Goal: Task Accomplishment & Management: Manage account settings

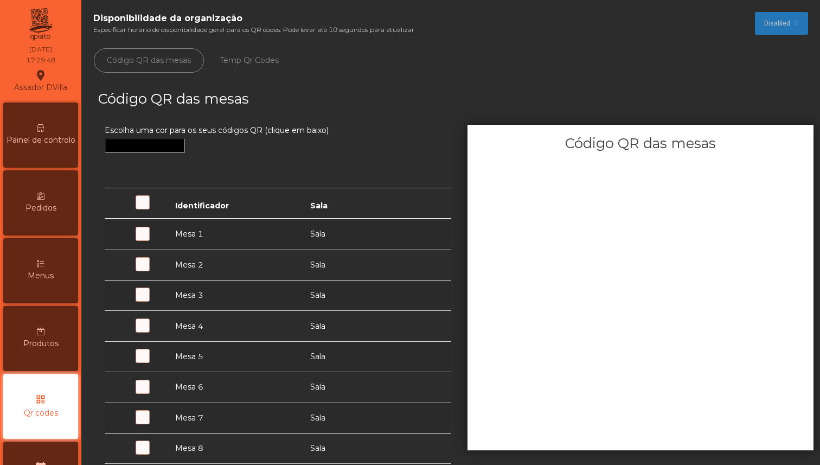
scroll to position [525, 0]
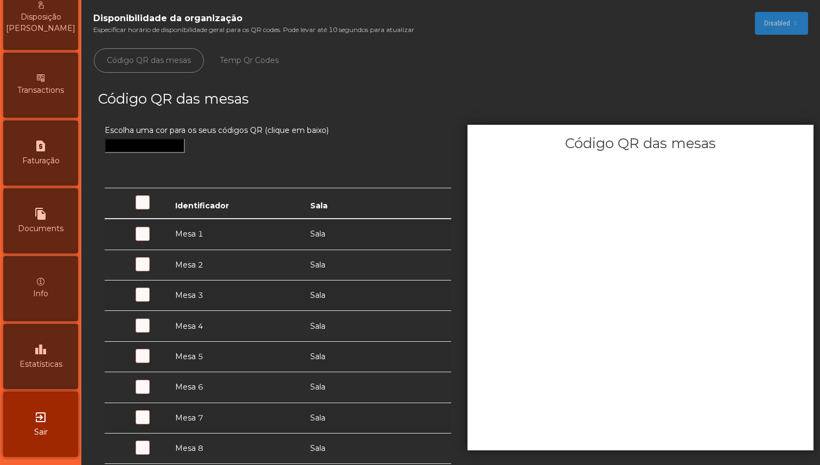
click at [52, 437] on div "exit_to_app Sair" at bounding box center [40, 424] width 75 height 65
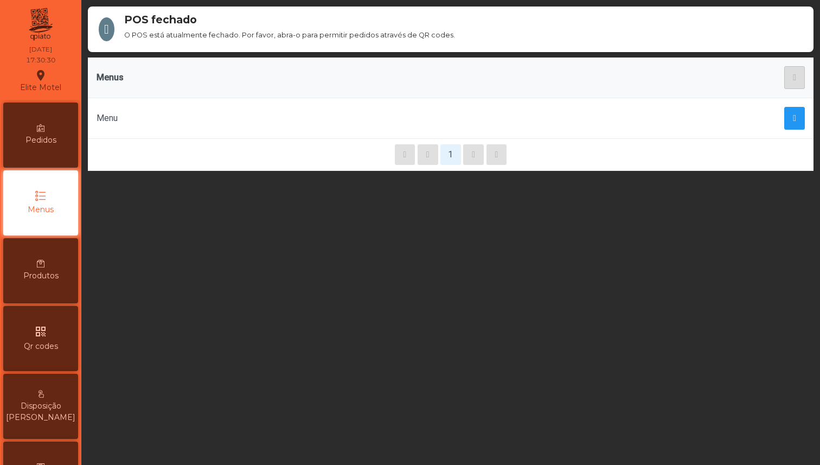
click at [45, 345] on span "Qr codes" at bounding box center [41, 346] width 34 height 11
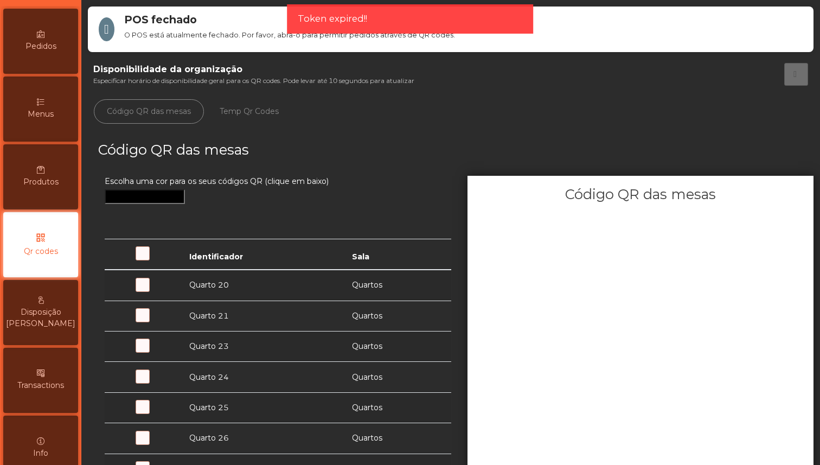
scroll to position [104, 0]
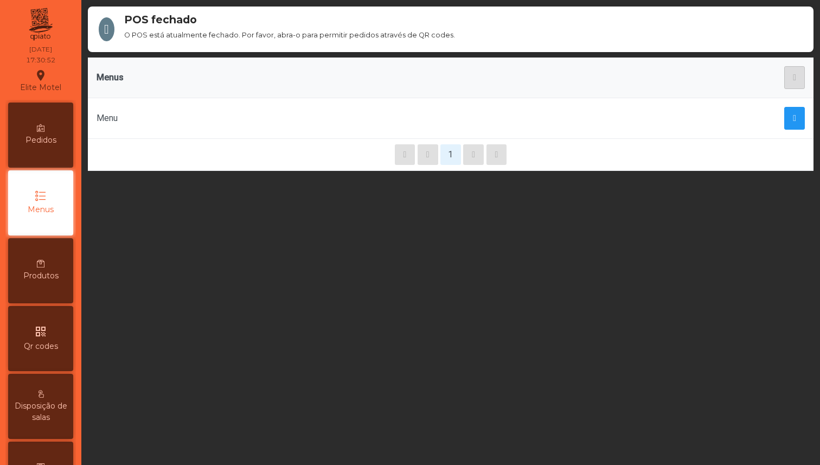
click at [43, 337] on icon "qr_code" at bounding box center [40, 331] width 13 height 13
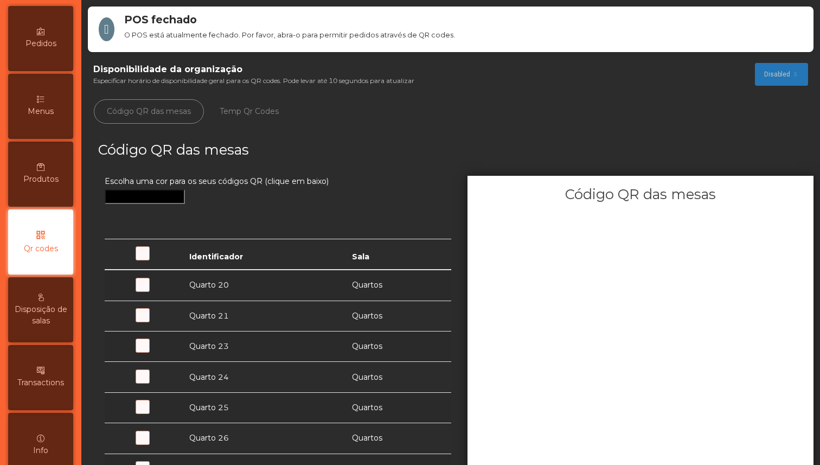
scroll to position [106, 0]
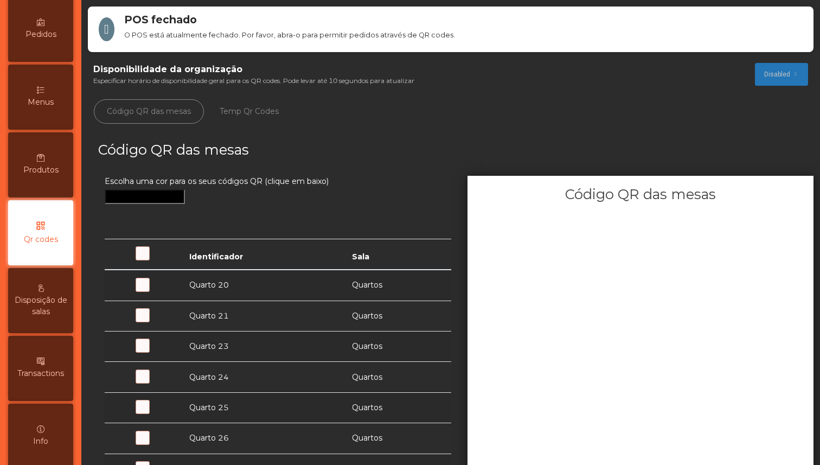
click at [153, 291] on span at bounding box center [153, 291] width 0 height 0
drag, startPoint x: 151, startPoint y: 10, endPoint x: 164, endPoint y: 32, distance: 25.8
click at [164, 32] on div "POS fechado O POS está atualmente fechado. Por favor, abra-o para permitir pedi…" at bounding box center [451, 30] width 726 height 46
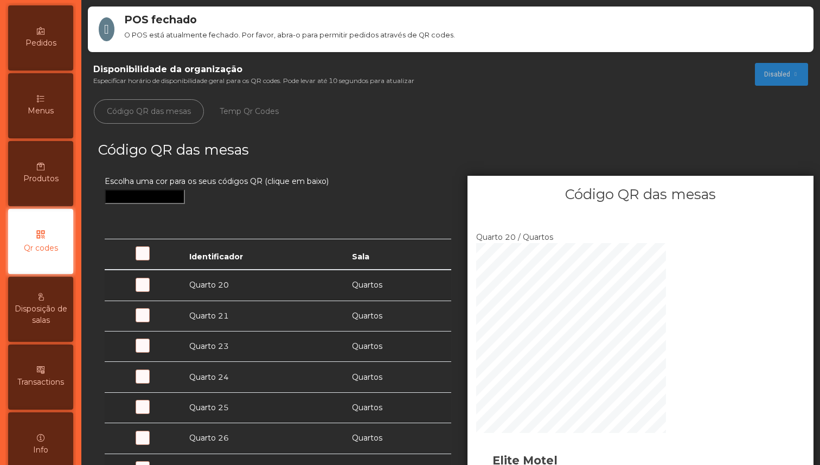
click at [605, 106] on ul "Código QR das mesas Temp Qr Codes" at bounding box center [451, 111] width 726 height 40
click at [766, 79] on button "Disabled" at bounding box center [781, 74] width 53 height 23
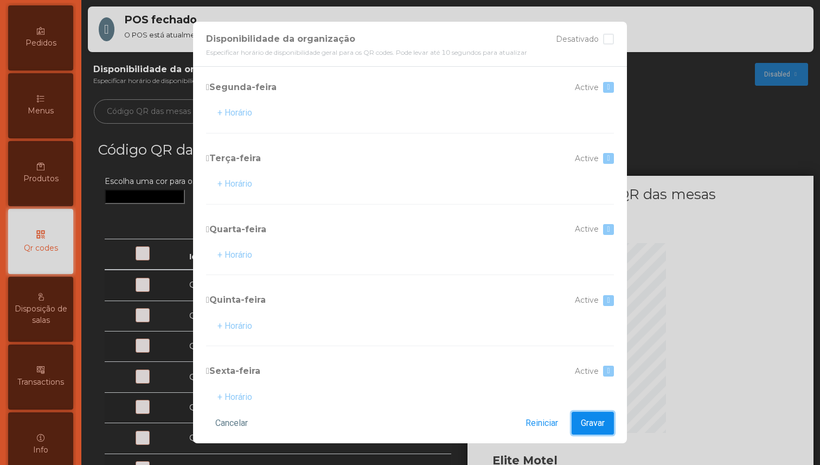
click at [590, 420] on span "Gravar" at bounding box center [593, 423] width 24 height 13
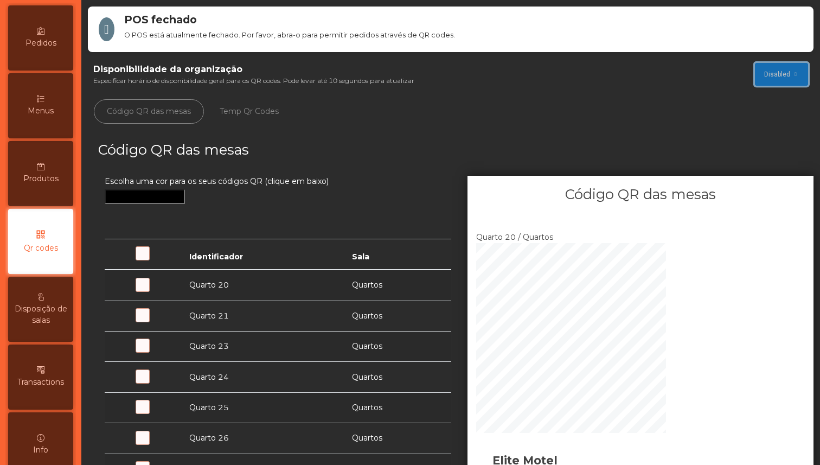
click at [764, 76] on span "Disabled" at bounding box center [777, 74] width 26 height 10
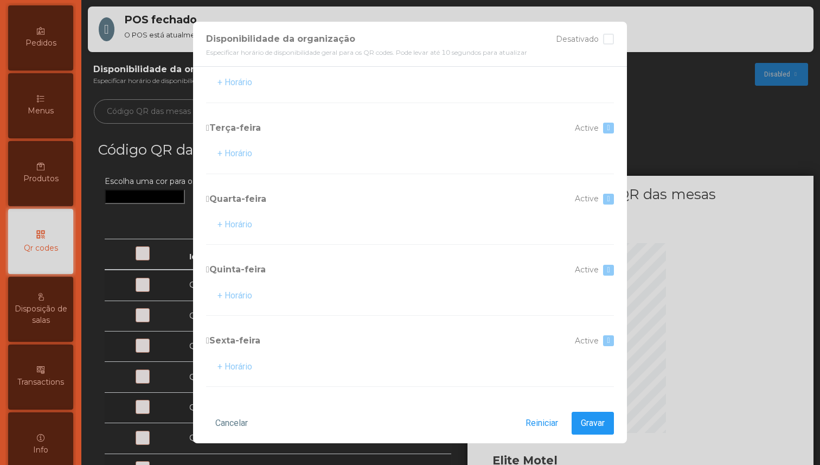
scroll to position [0, 0]
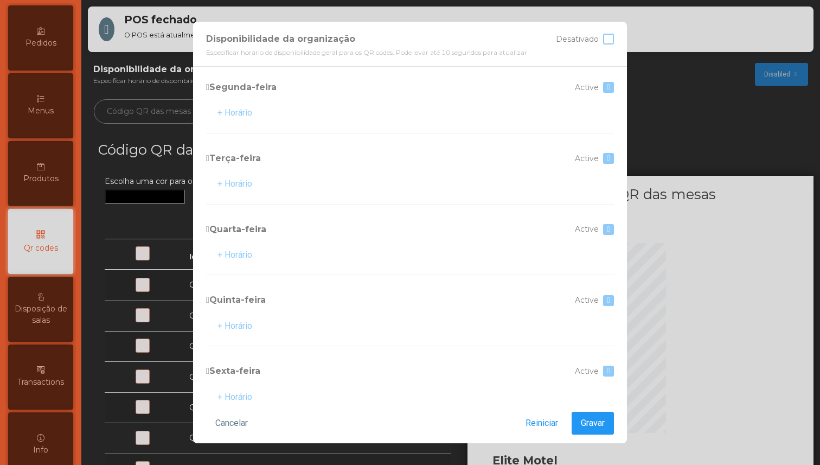
click at [607, 36] on div at bounding box center [608, 39] width 11 height 11
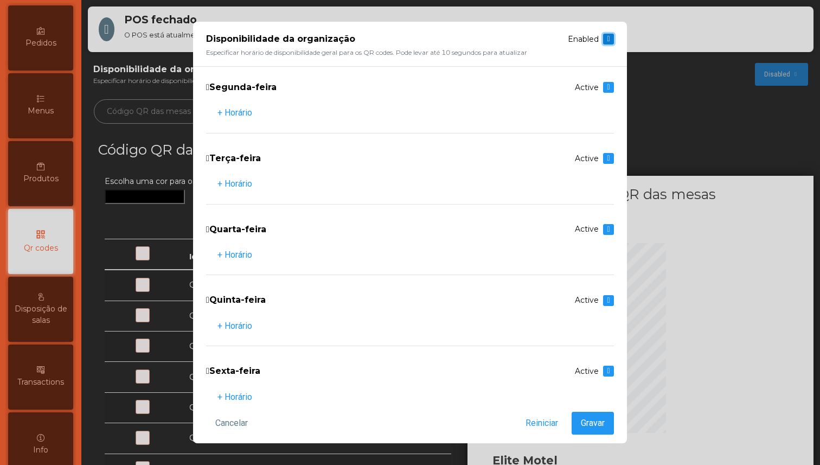
scroll to position [6, 3]
click at [598, 420] on span "Gravar" at bounding box center [593, 423] width 24 height 13
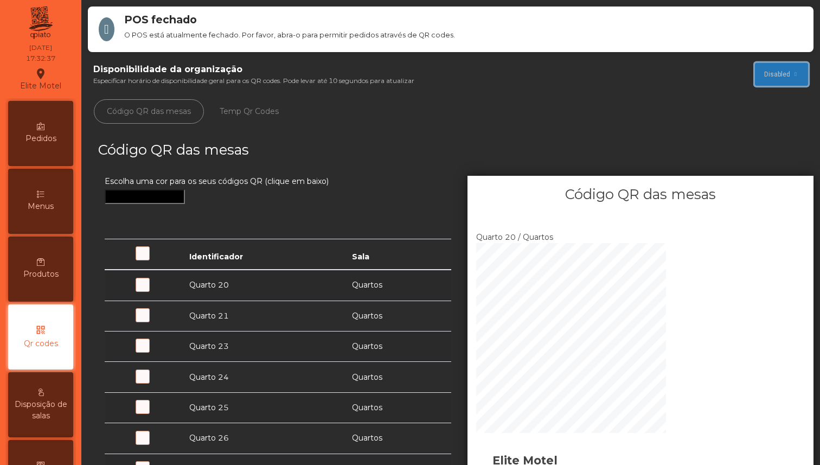
scroll to position [1, 0]
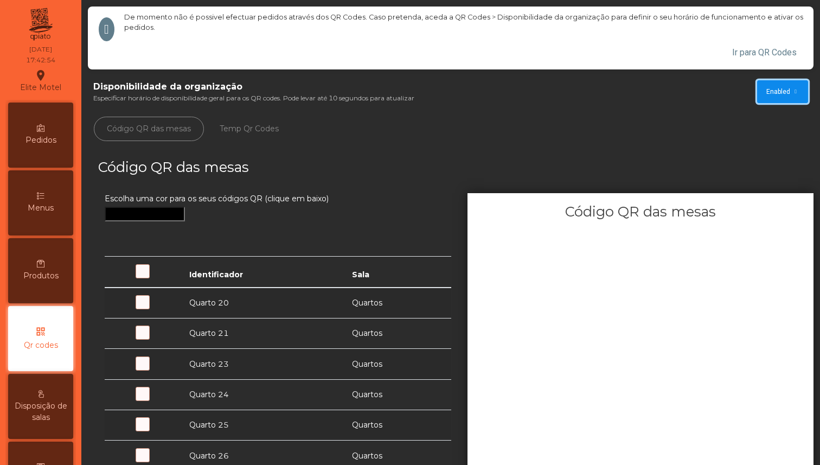
click at [767, 88] on span "Enabled" at bounding box center [779, 92] width 24 height 10
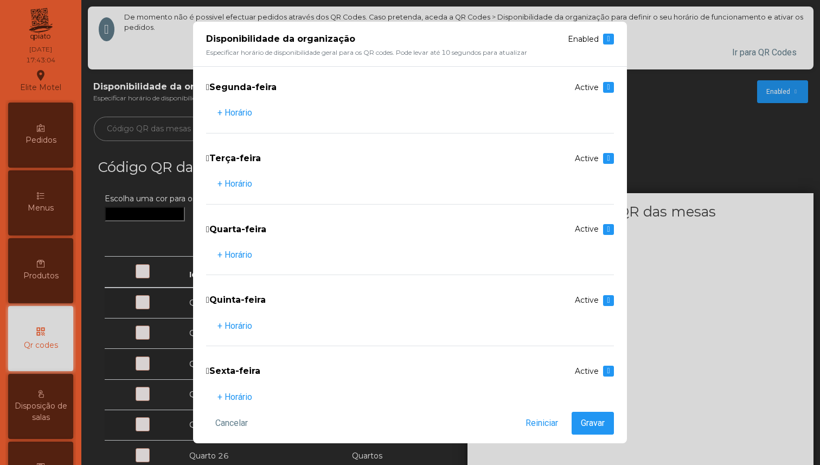
click at [599, 36] on div "Enabled" at bounding box center [591, 39] width 46 height 11
click at [608, 38] on span at bounding box center [608, 39] width 3 height 8
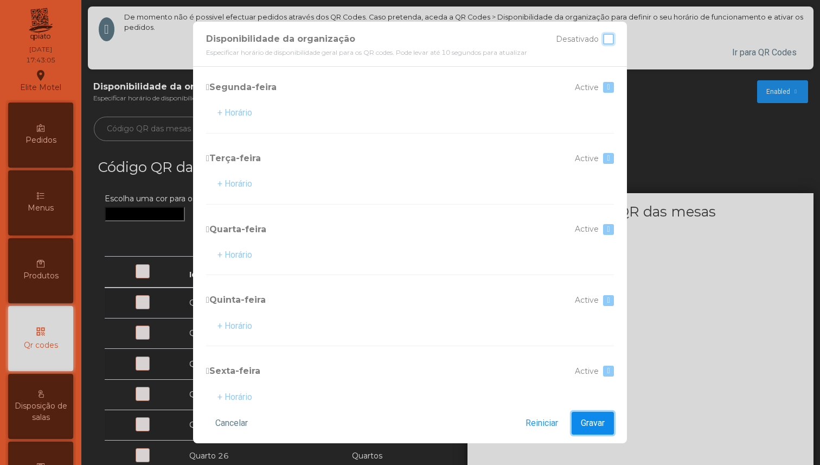
click at [592, 423] on span "Gravar" at bounding box center [593, 423] width 24 height 13
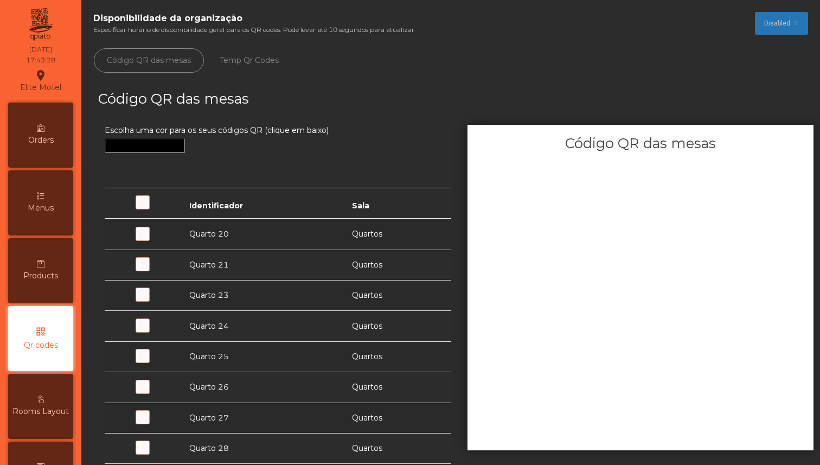
click at [153, 240] on span at bounding box center [153, 240] width 0 height 0
click at [46, 203] on span "Menus" at bounding box center [41, 207] width 26 height 11
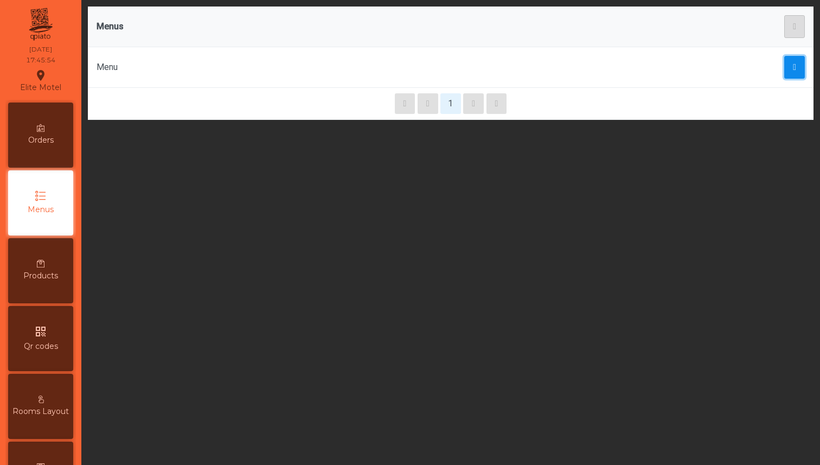
click at [790, 72] on button "button" at bounding box center [795, 67] width 21 height 23
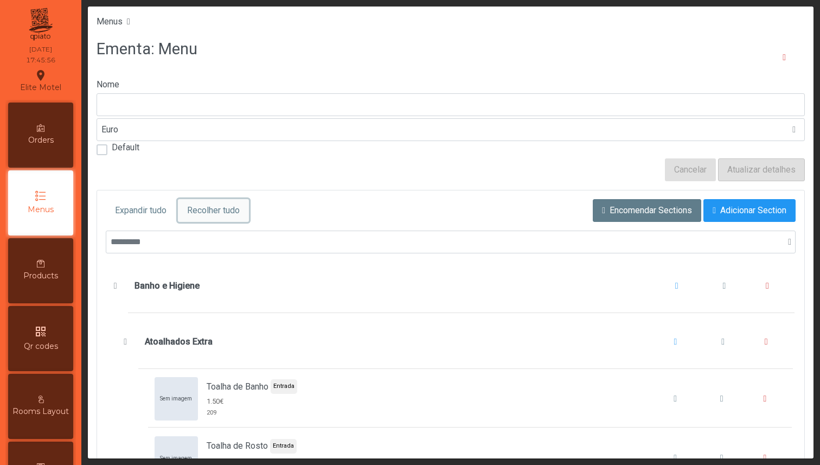
click at [221, 208] on span "Recolher tudo" at bounding box center [213, 210] width 53 height 13
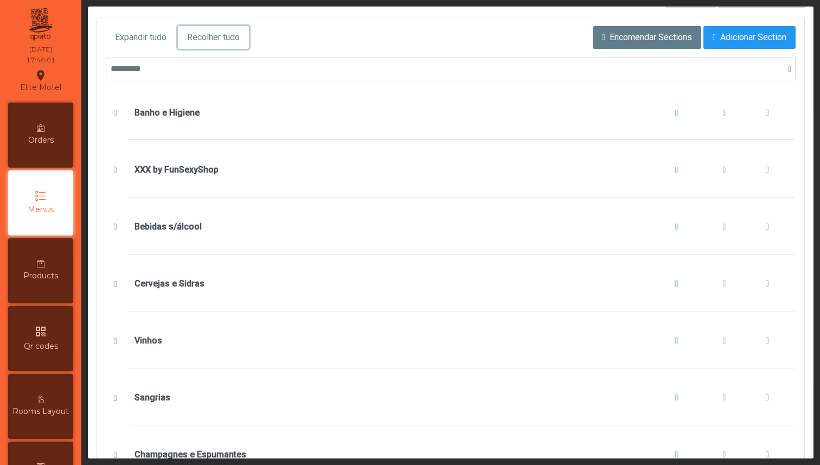
scroll to position [163, 0]
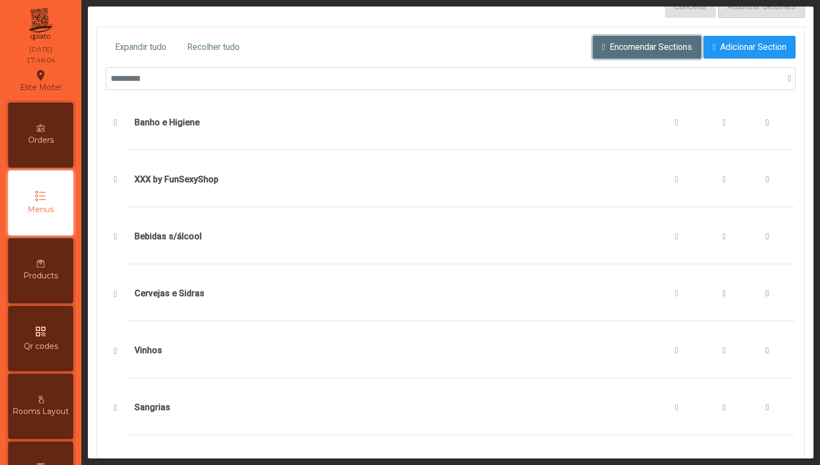
click at [610, 47] on span "Encomendar Sections" at bounding box center [651, 47] width 82 height 13
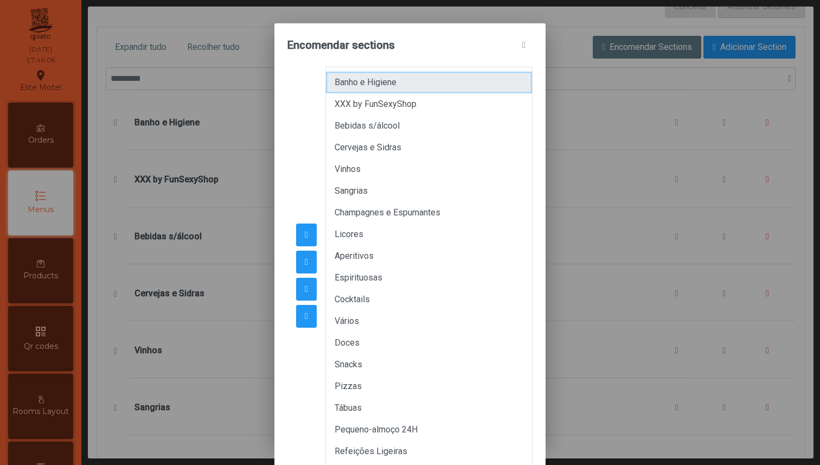
click at [374, 75] on li "Banho e Higiene" at bounding box center [429, 83] width 206 height 22
click at [304, 283] on button "button" at bounding box center [306, 289] width 21 height 23
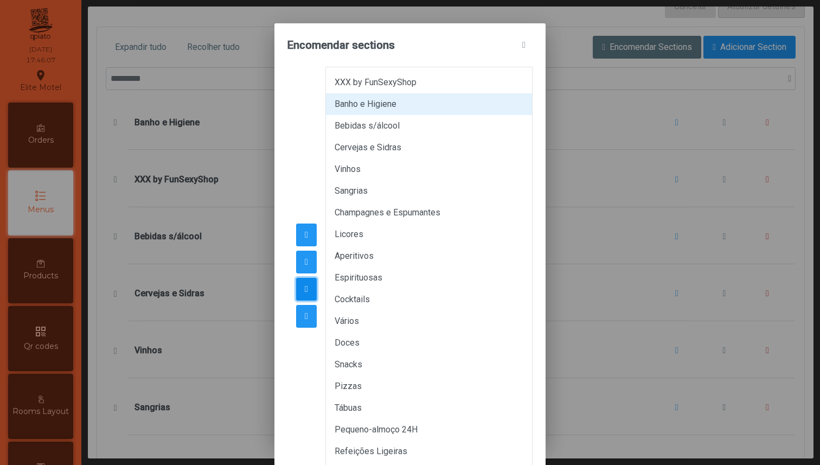
click at [304, 283] on button "button" at bounding box center [306, 289] width 21 height 23
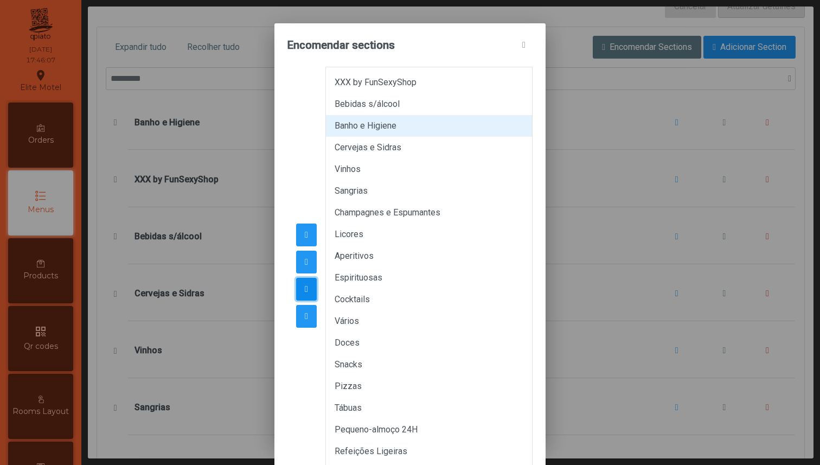
click at [304, 283] on button "button" at bounding box center [306, 289] width 21 height 23
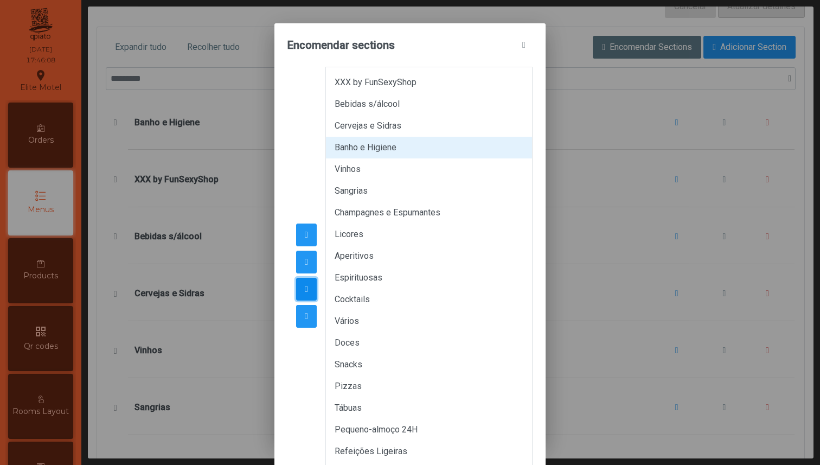
click at [304, 283] on button "button" at bounding box center [306, 289] width 21 height 23
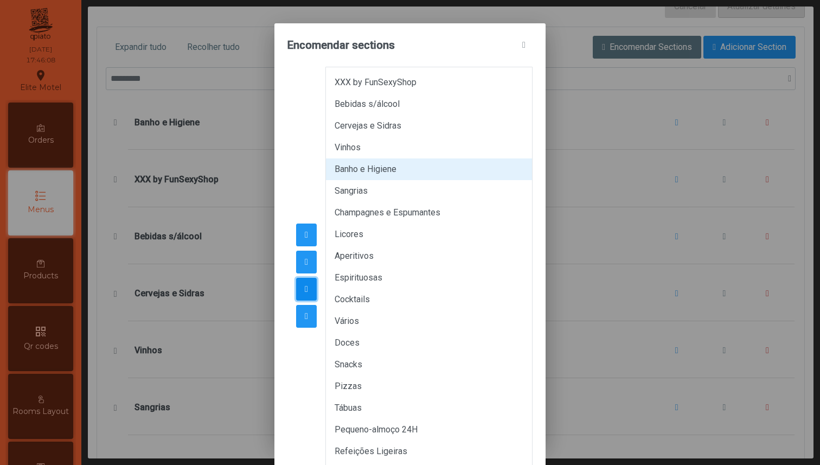
click at [304, 283] on button "button" at bounding box center [306, 289] width 21 height 23
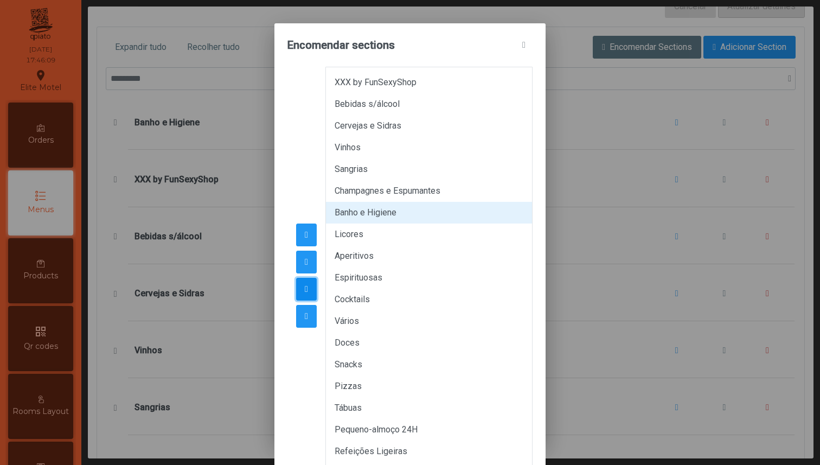
click at [304, 283] on button "button" at bounding box center [306, 289] width 21 height 23
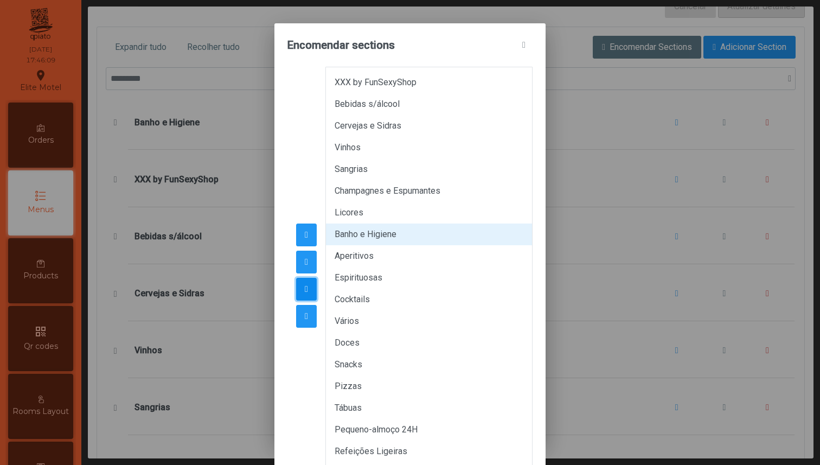
click at [304, 283] on button "button" at bounding box center [306, 289] width 21 height 23
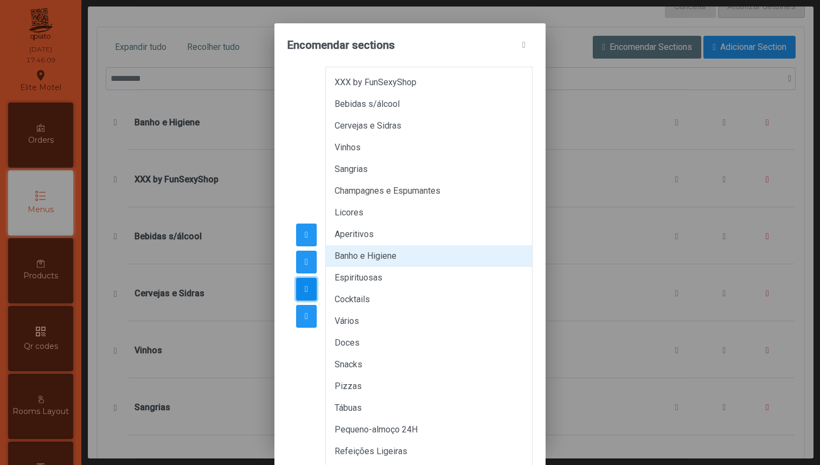
click at [304, 283] on button "button" at bounding box center [306, 289] width 21 height 23
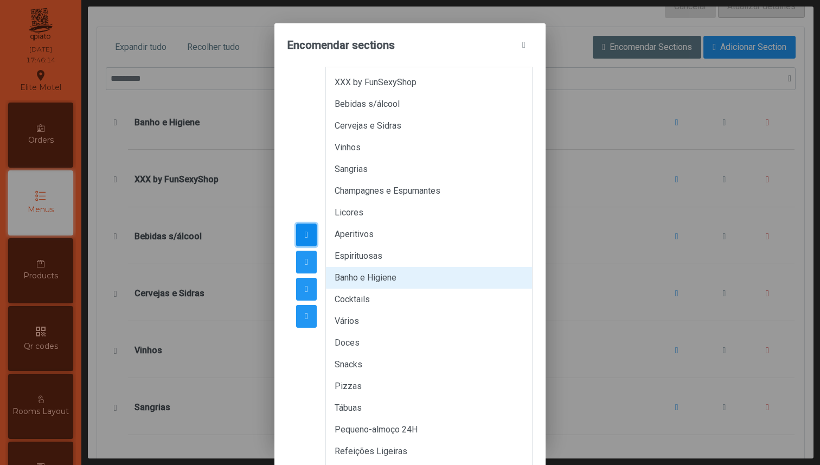
click at [307, 237] on span "button" at bounding box center [306, 235] width 3 height 9
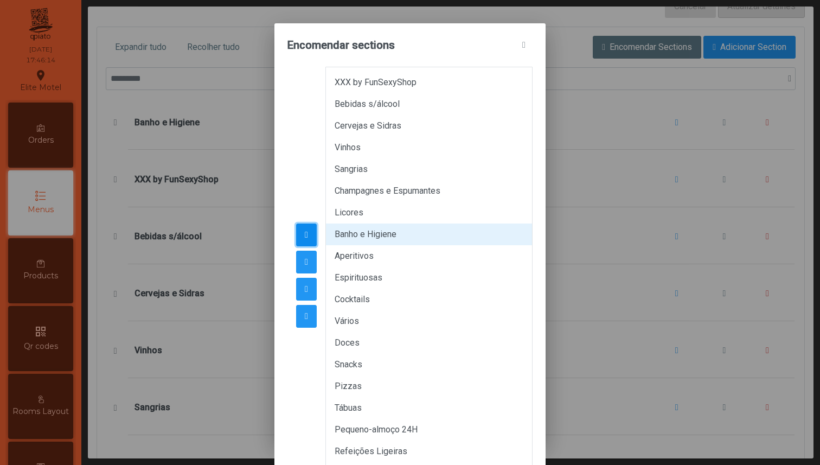
click at [307, 237] on span "button" at bounding box center [306, 235] width 3 height 9
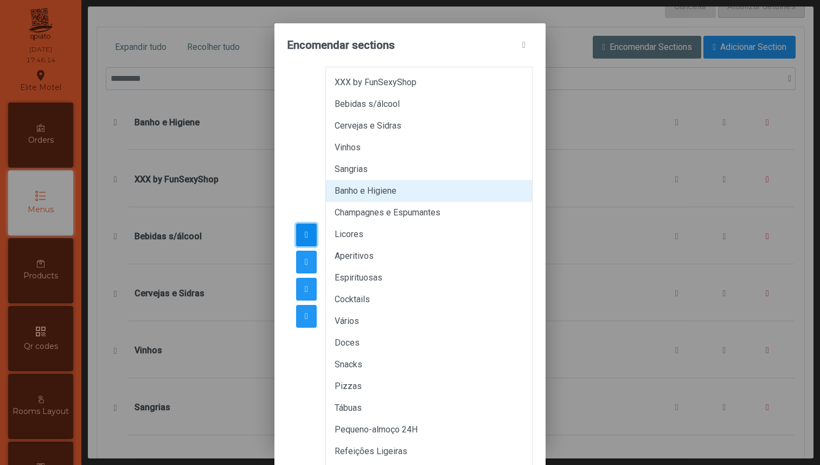
click at [307, 237] on span "button" at bounding box center [306, 235] width 3 height 9
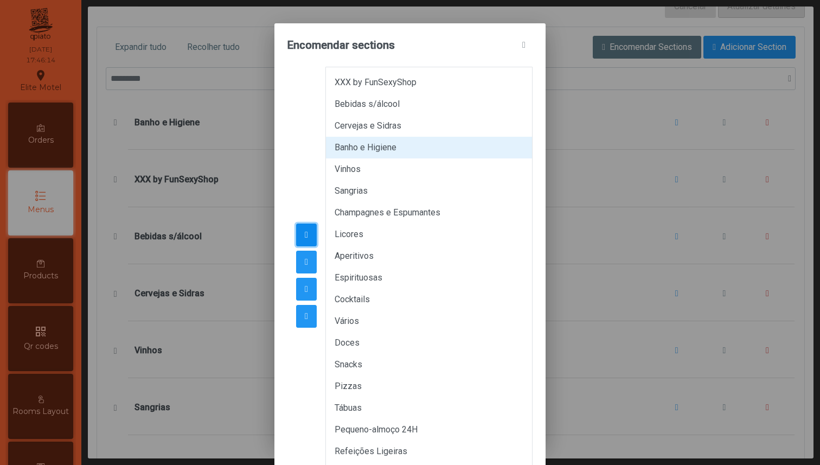
click at [307, 237] on span "button" at bounding box center [306, 235] width 3 height 9
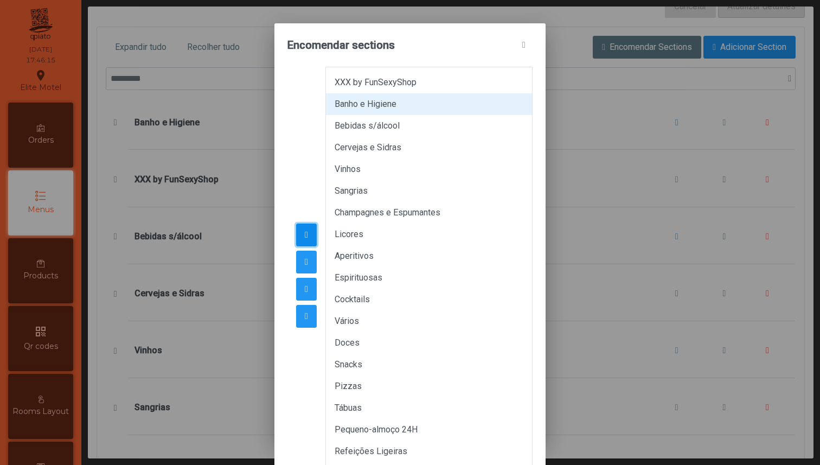
click at [307, 237] on span "button" at bounding box center [306, 235] width 3 height 9
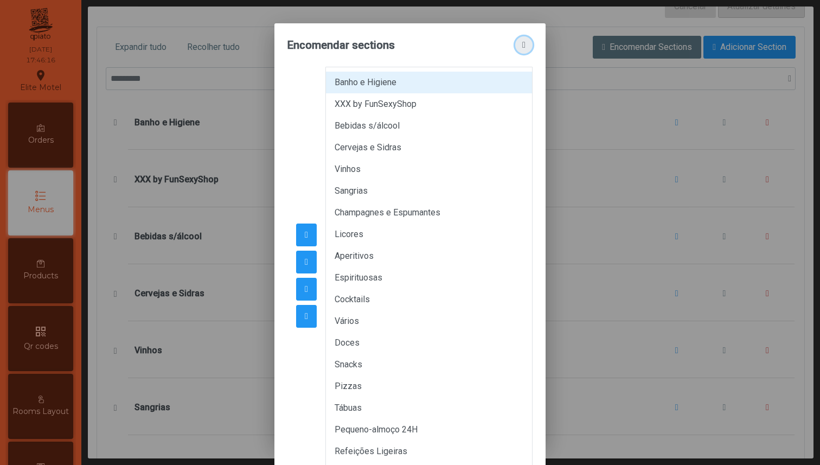
click at [526, 44] on span "button" at bounding box center [523, 45] width 3 height 9
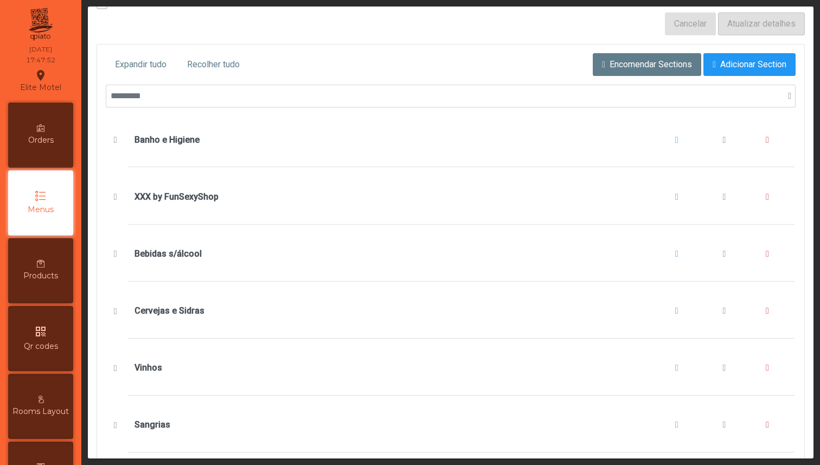
scroll to position [134, 0]
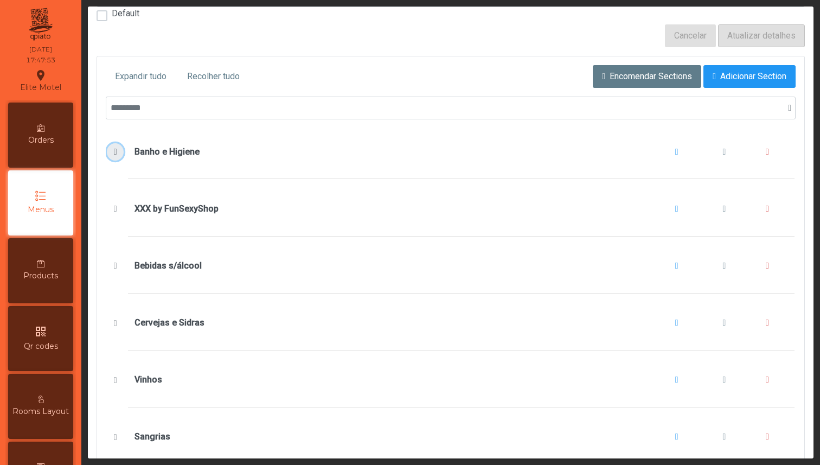
click at [116, 154] on span "Banho e Higiene" at bounding box center [115, 152] width 11 height 9
click at [123, 204] on span "Atoalhados Extra" at bounding box center [125, 207] width 11 height 9
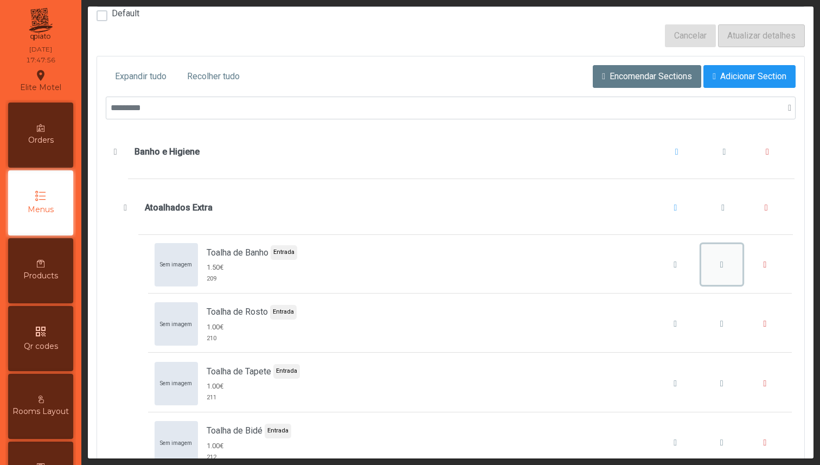
click at [720, 266] on span "Toalha de Banho" at bounding box center [721, 264] width 3 height 9
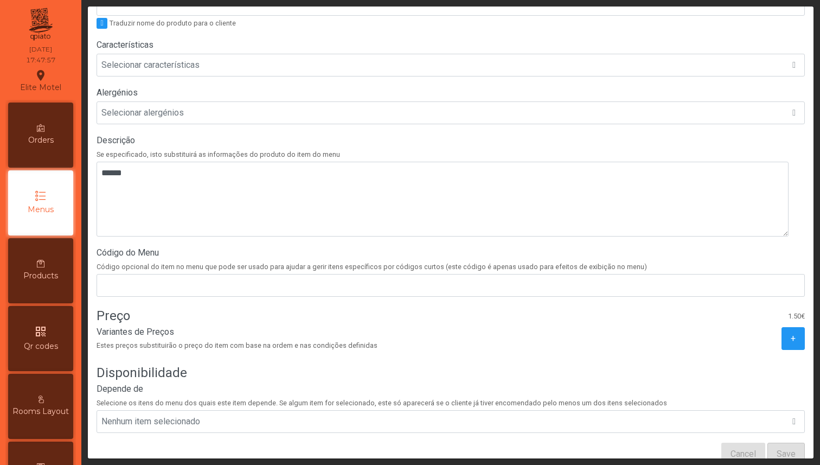
scroll to position [260, 0]
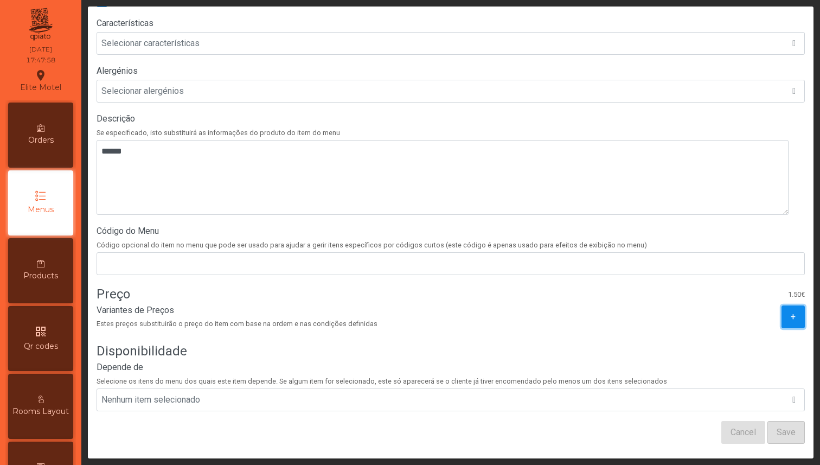
click at [783, 308] on button "+" at bounding box center [793, 316] width 23 height 23
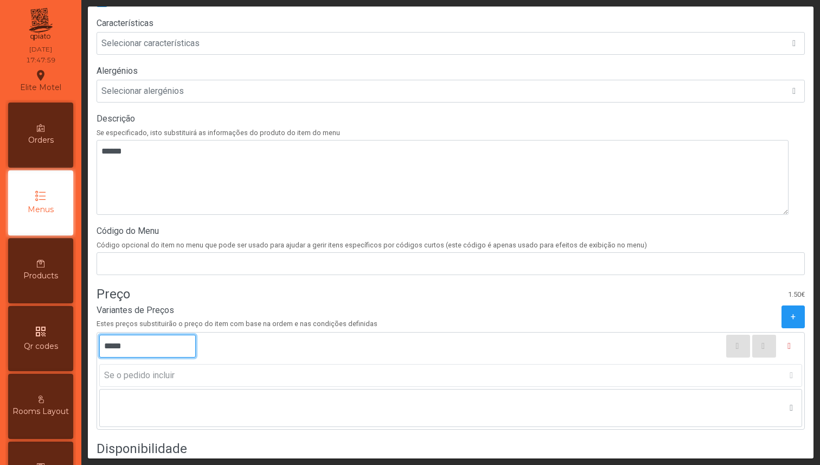
click at [119, 345] on input "*****" at bounding box center [147, 346] width 97 height 23
type input "*****"
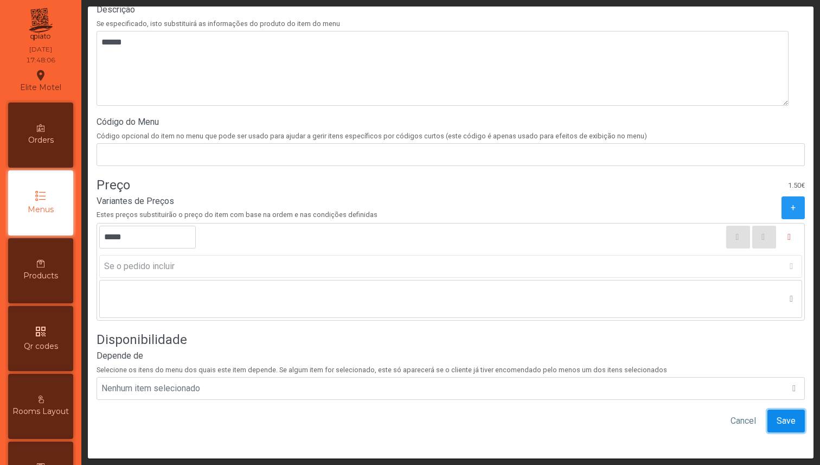
click at [777, 414] on span "Save" at bounding box center [786, 420] width 19 height 13
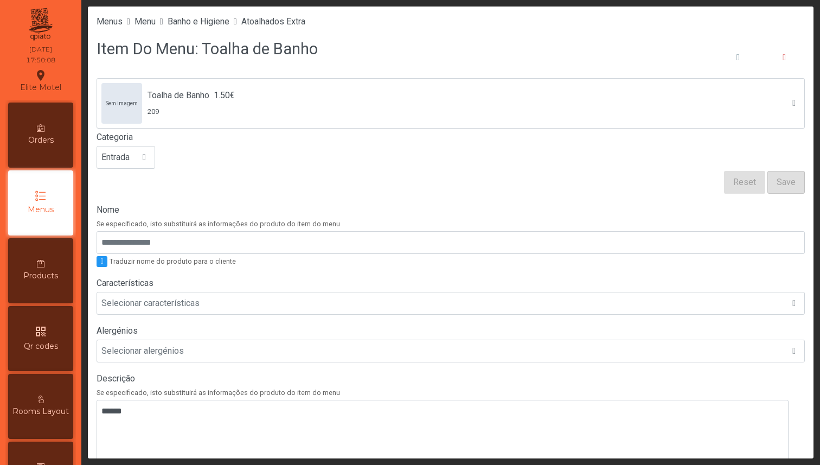
click at [52, 144] on span "Orders" at bounding box center [40, 140] width 25 height 11
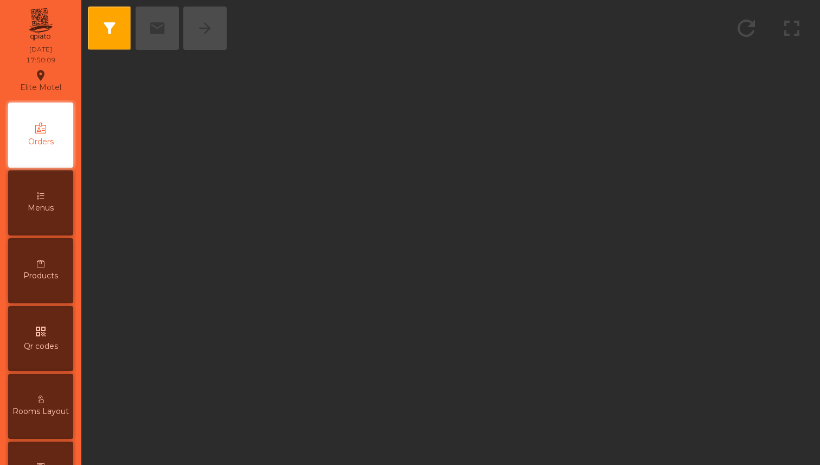
click at [44, 279] on span "Products" at bounding box center [40, 275] width 35 height 11
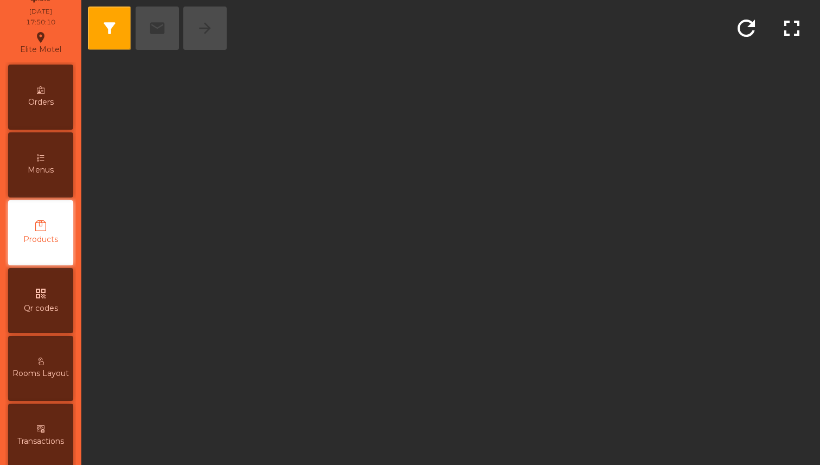
scroll to position [38, 0]
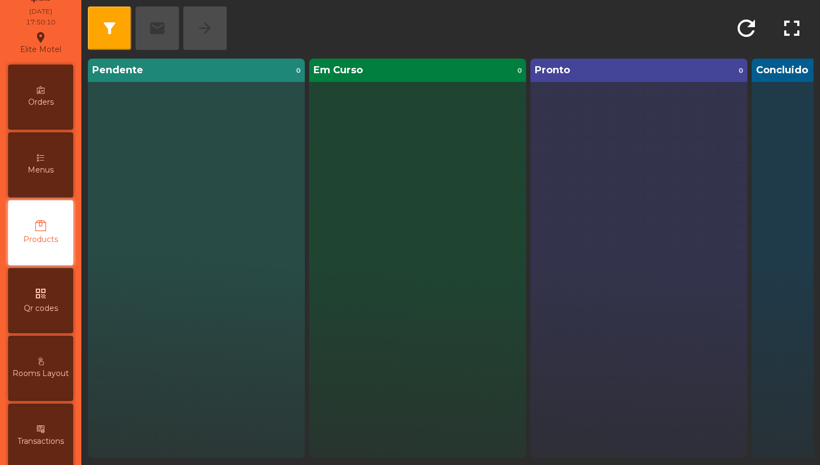
click at [55, 163] on div "Menus" at bounding box center [40, 164] width 65 height 65
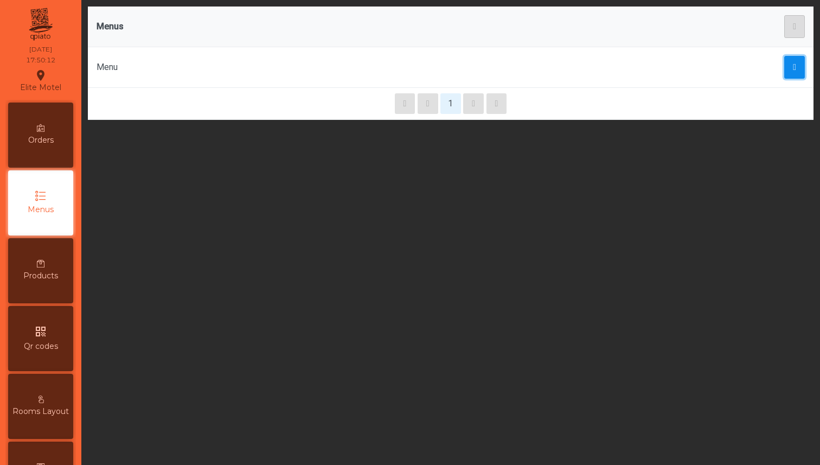
click at [785, 61] on button "button" at bounding box center [795, 67] width 21 height 23
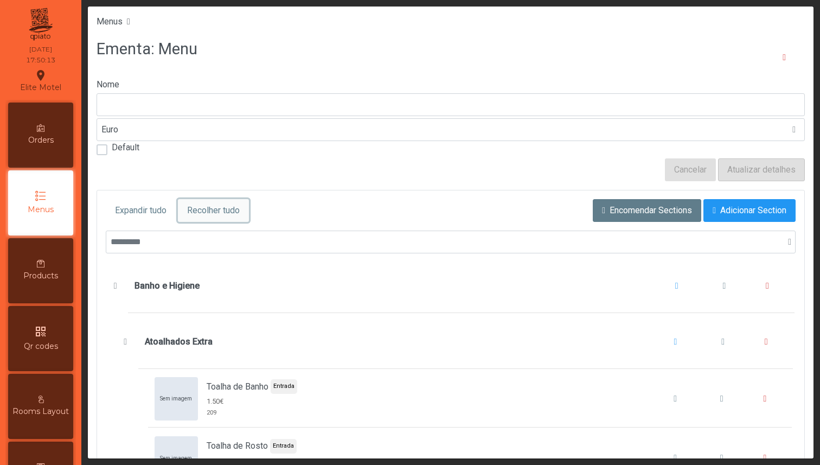
click at [214, 213] on span "Recolher tudo" at bounding box center [213, 210] width 53 height 13
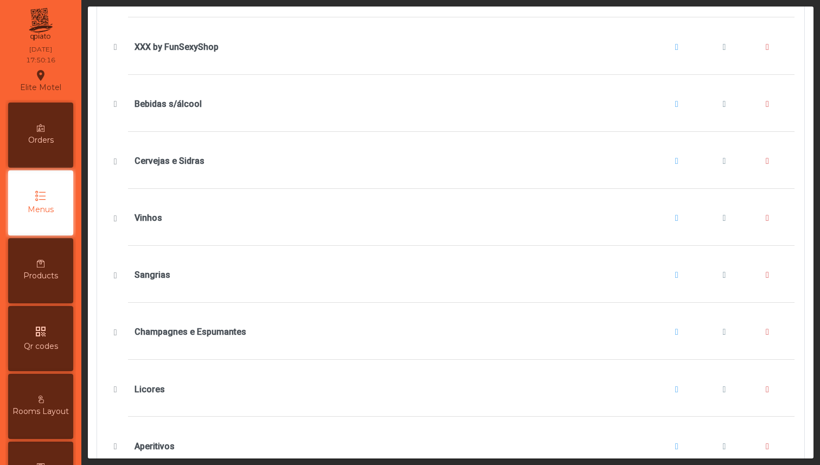
scroll to position [155, 0]
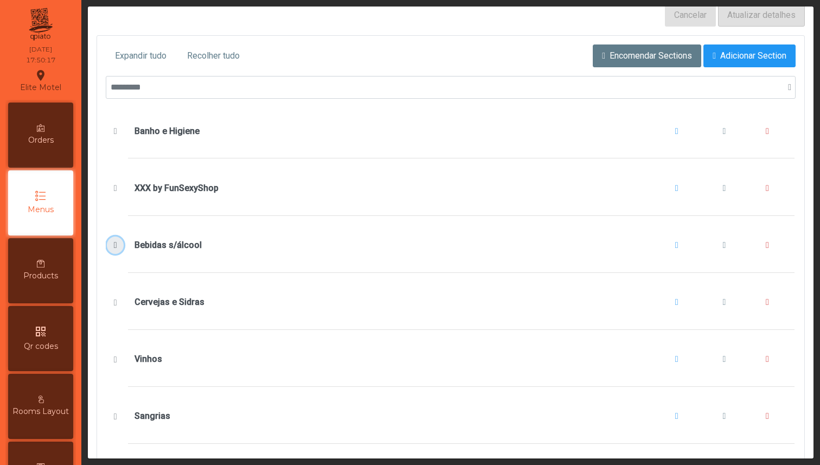
click at [116, 248] on span "Bebidas s/álcool" at bounding box center [115, 245] width 11 height 9
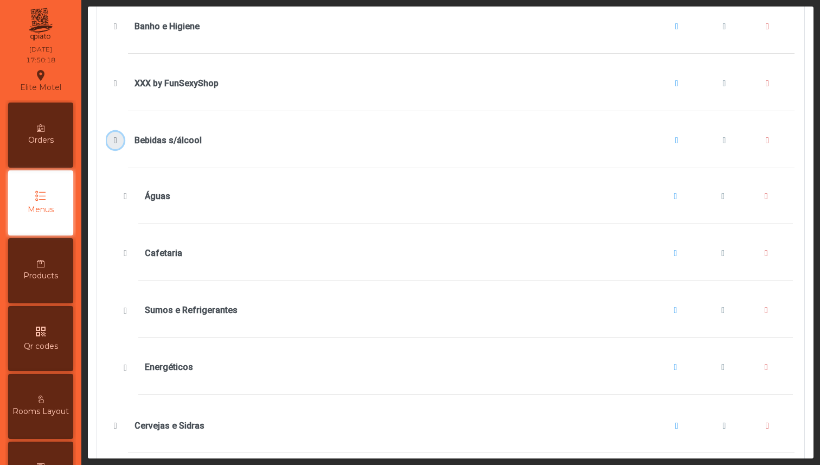
scroll to position [306, 0]
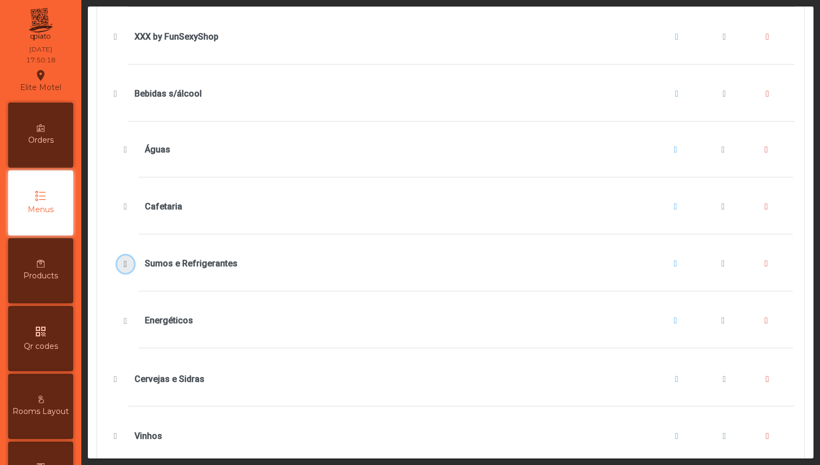
click at [123, 266] on span "Sumos e Refrigerantes" at bounding box center [125, 264] width 11 height 9
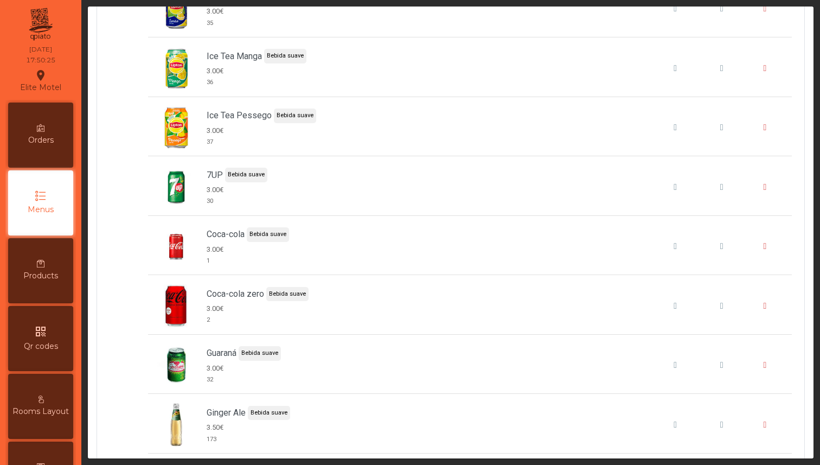
scroll to position [1081, 0]
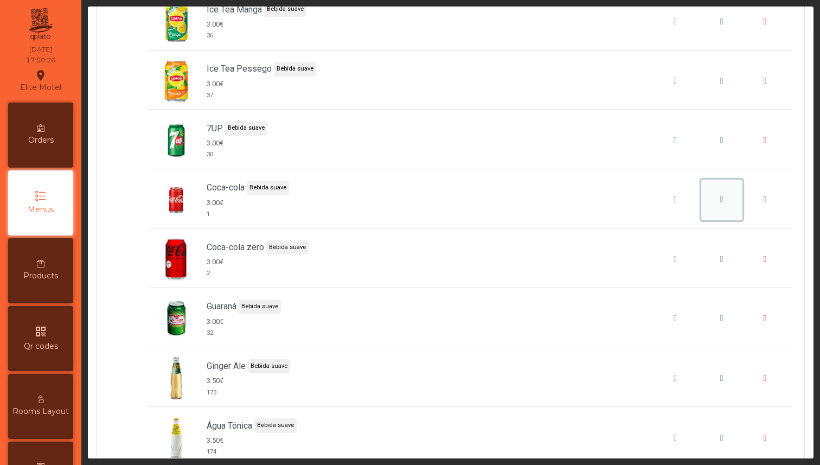
click at [720, 200] on span "Coca-cola" at bounding box center [721, 199] width 3 height 9
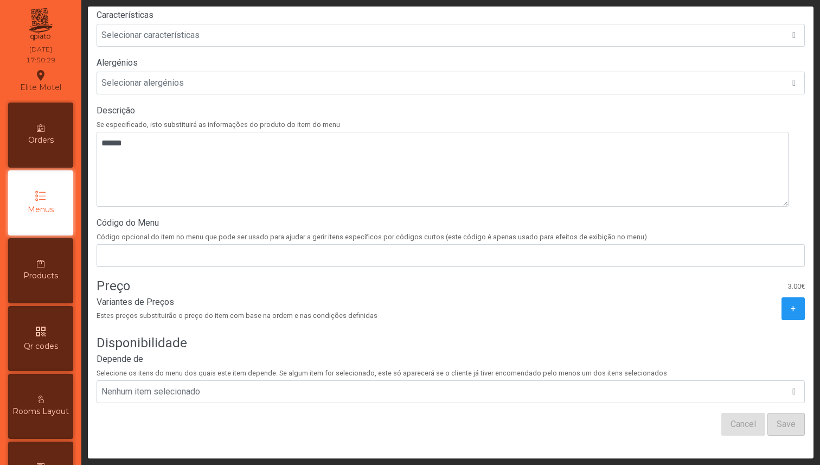
scroll to position [279, 0]
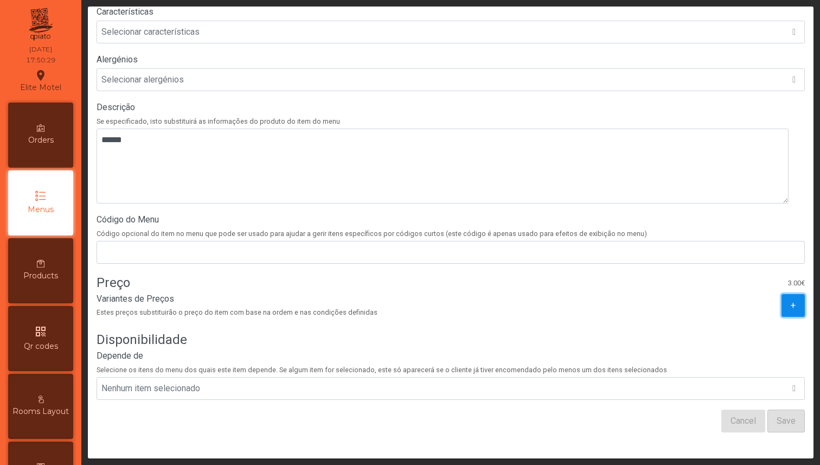
click at [782, 295] on button "+" at bounding box center [793, 305] width 23 height 23
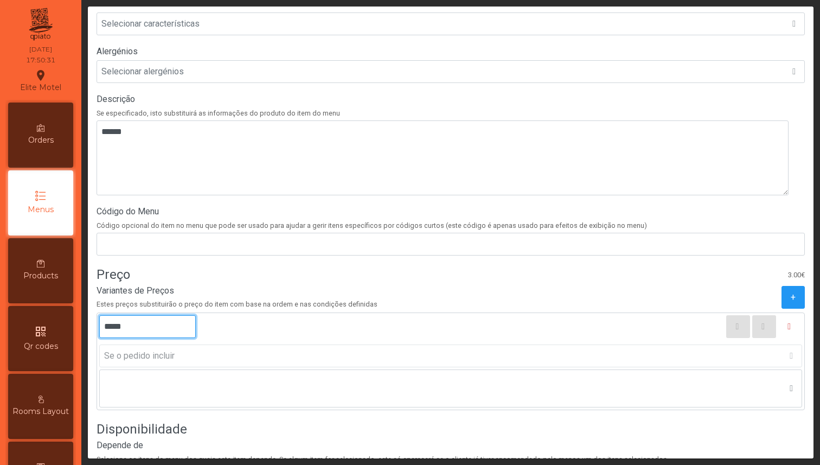
click at [114, 327] on input "*****" at bounding box center [147, 326] width 97 height 23
type input "*****"
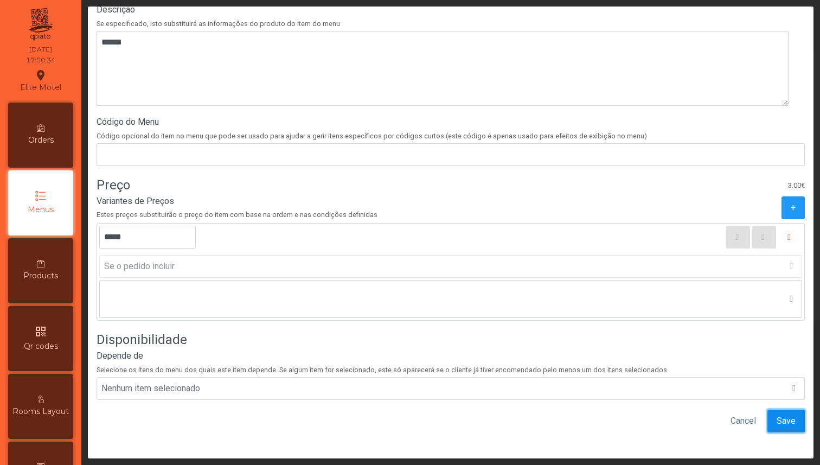
click at [768, 420] on button "Save" at bounding box center [786, 421] width 37 height 23
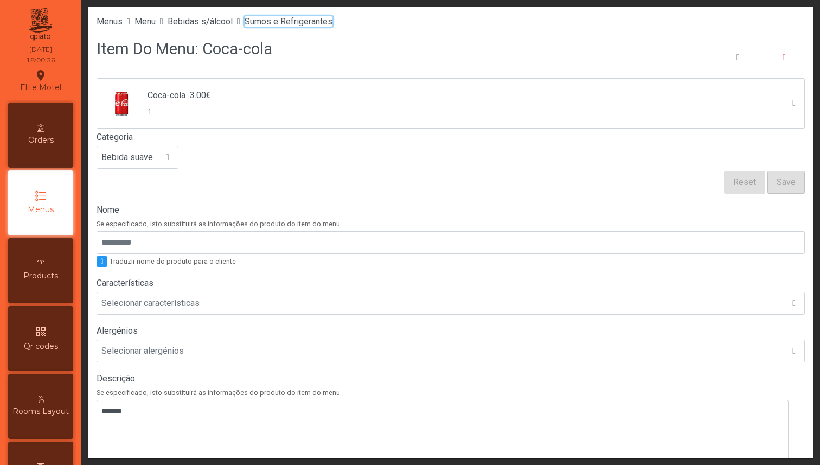
click at [279, 21] on span "Sumos e Refrigerantes" at bounding box center [289, 21] width 88 height 10
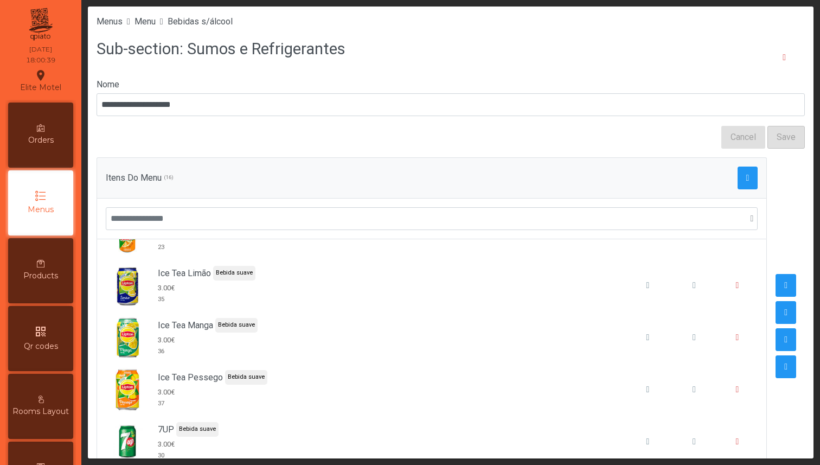
scroll to position [583, 0]
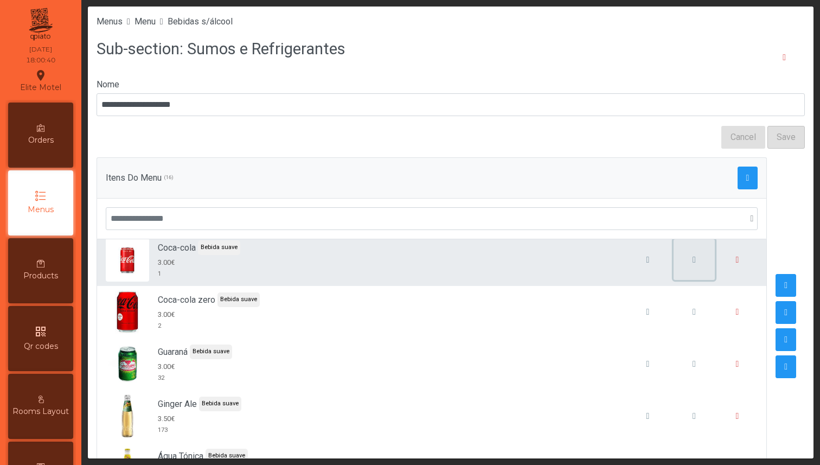
click at [674, 267] on button "button" at bounding box center [694, 259] width 41 height 41
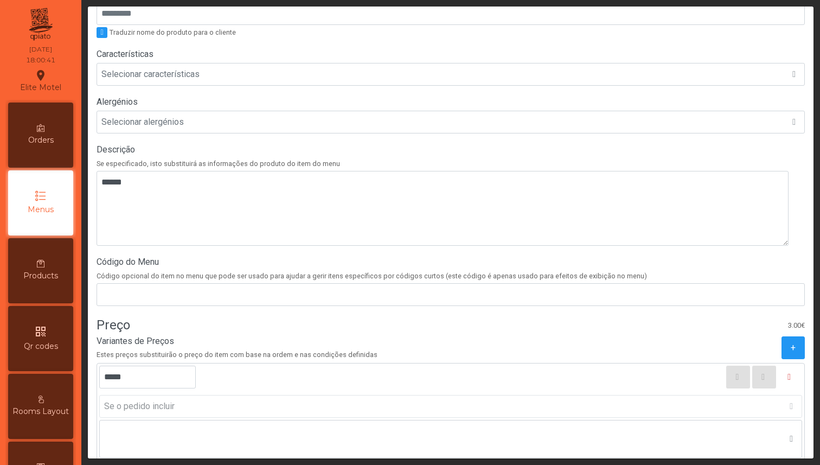
scroll to position [377, 0]
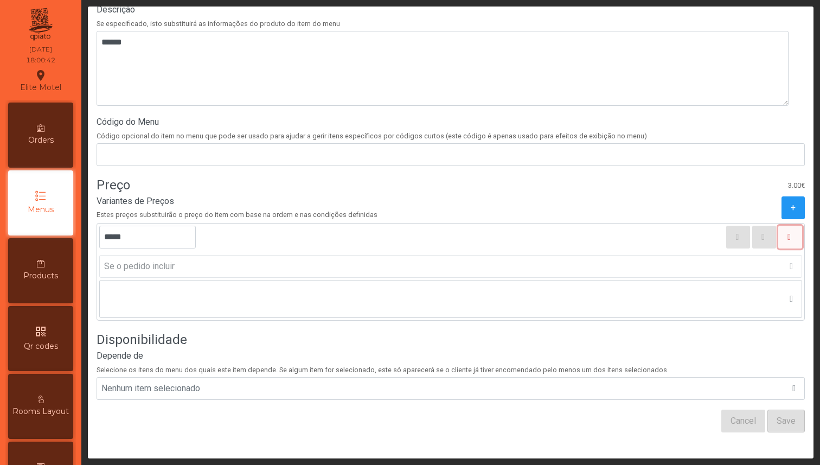
click at [788, 233] on icon "button" at bounding box center [789, 237] width 3 height 9
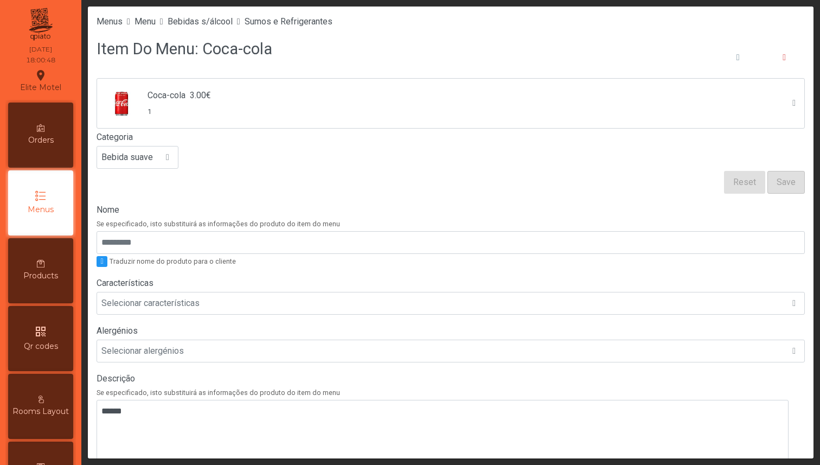
scroll to position [279, 0]
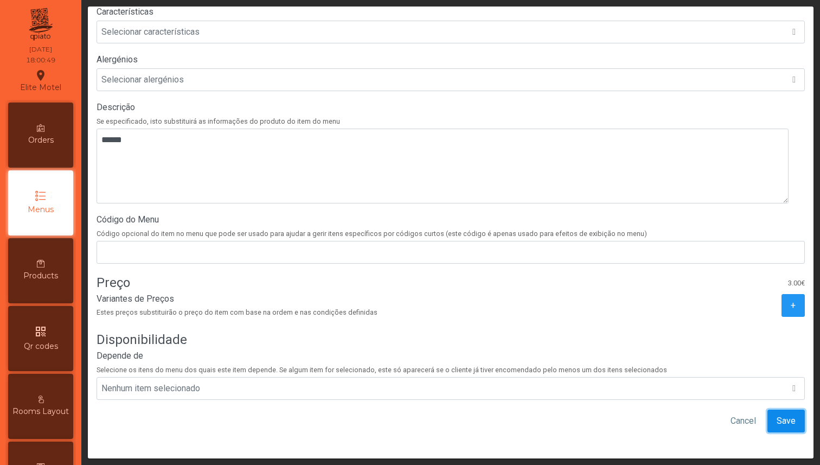
click at [777, 414] on span "Save" at bounding box center [786, 420] width 19 height 13
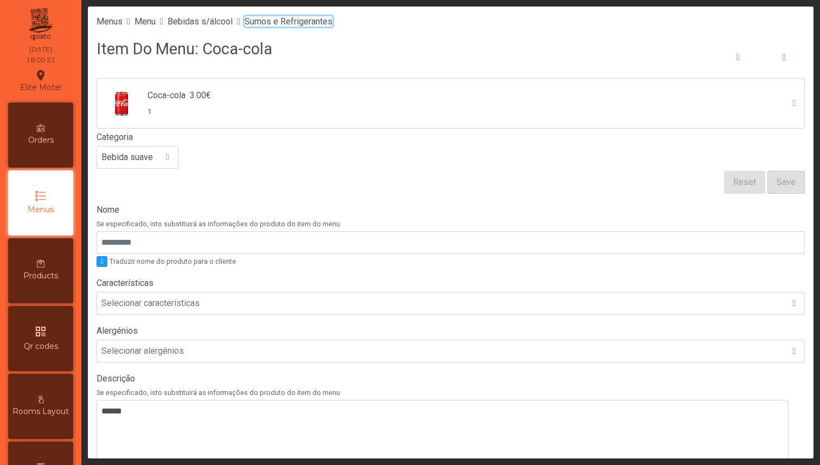
click at [271, 22] on span "Sumos e Refrigerantes" at bounding box center [289, 21] width 88 height 10
